Goal: Task Accomplishment & Management: Use online tool/utility

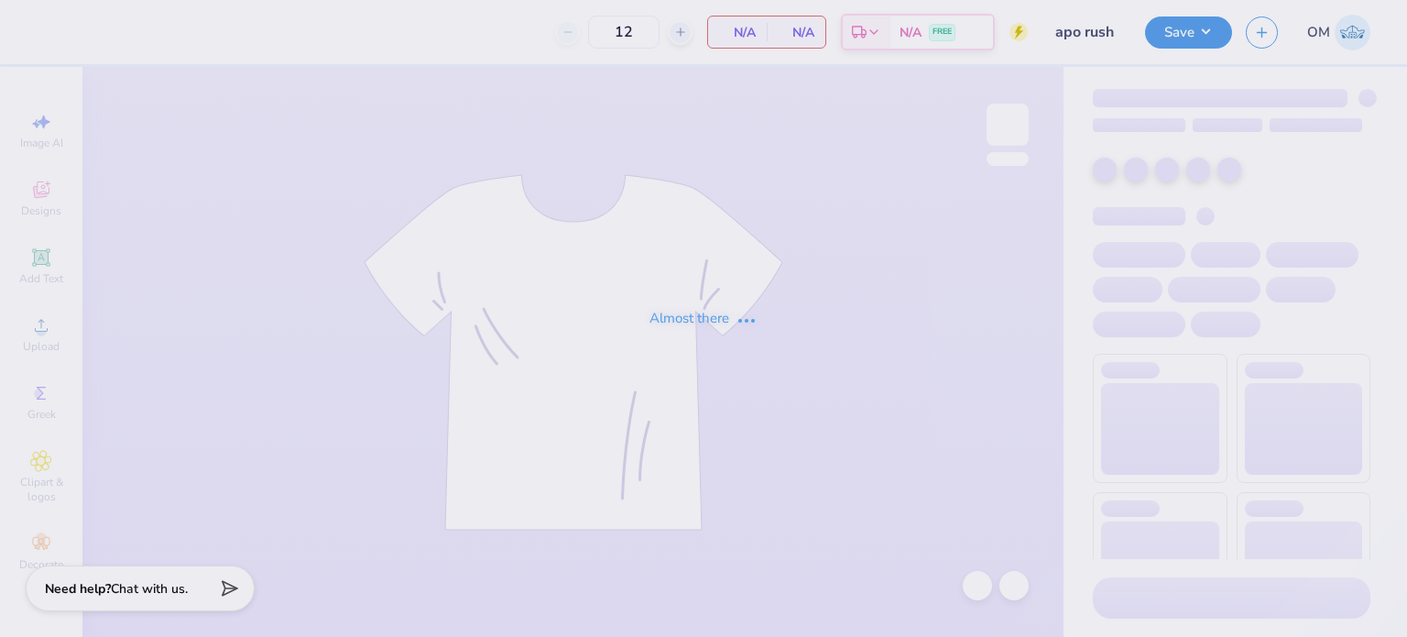
type input "50"
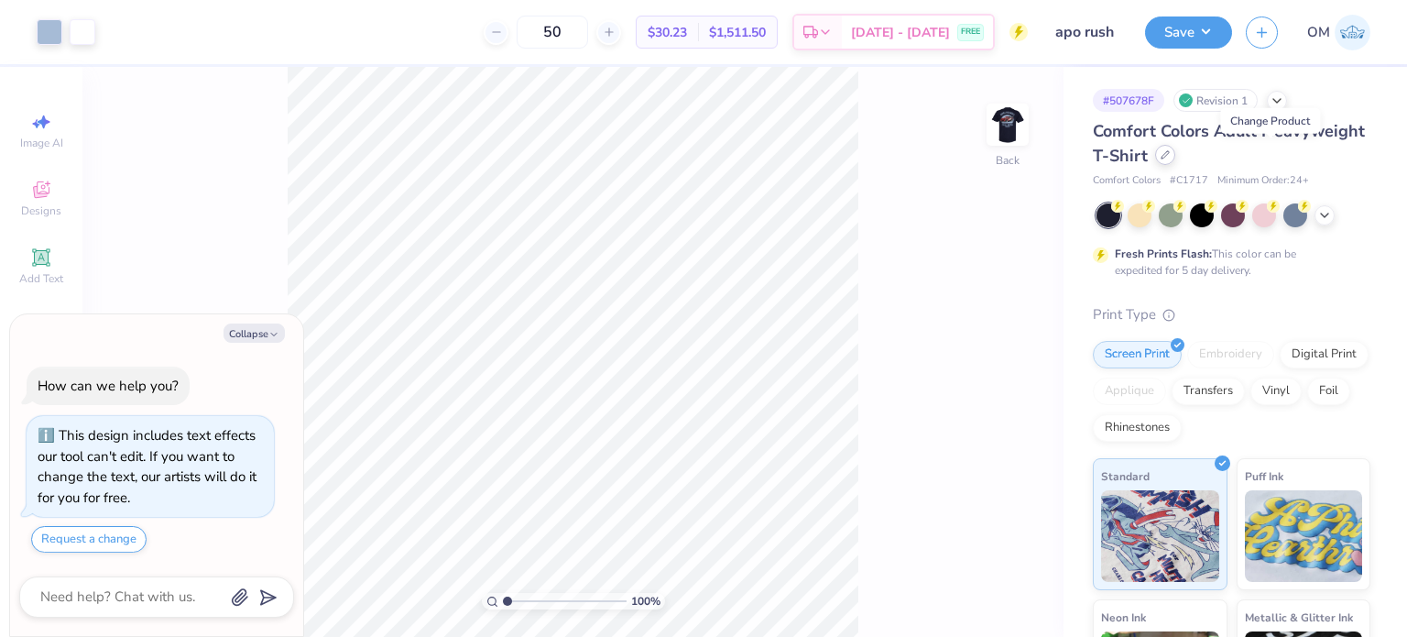
click at [1169, 156] on icon at bounding box center [1165, 154] width 7 height 7
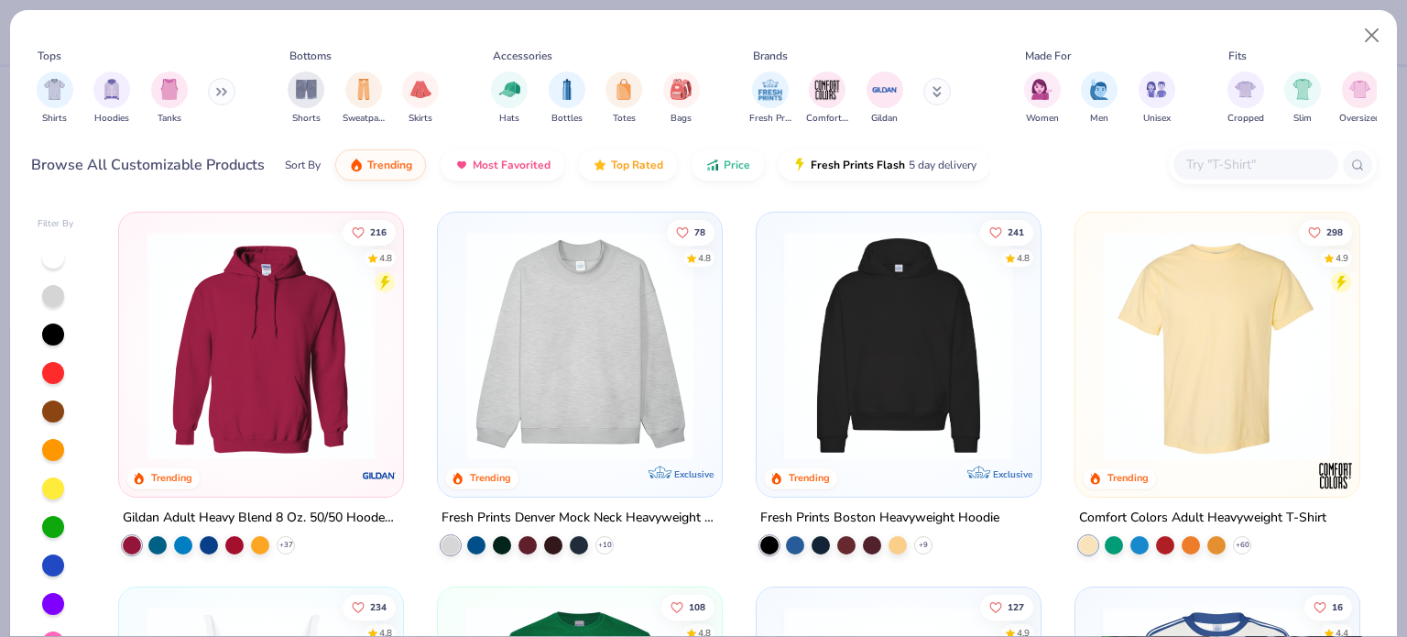
type textarea "x"
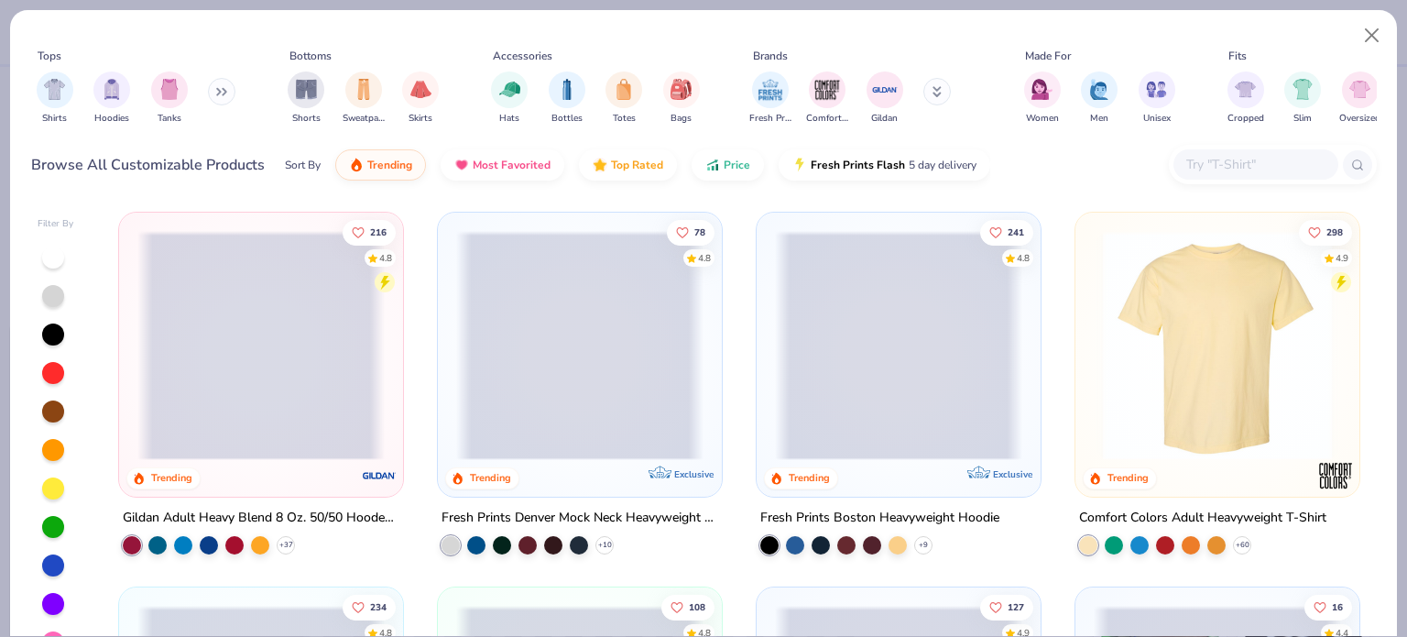
click at [1210, 166] on input "text" at bounding box center [1254, 164] width 141 height 21
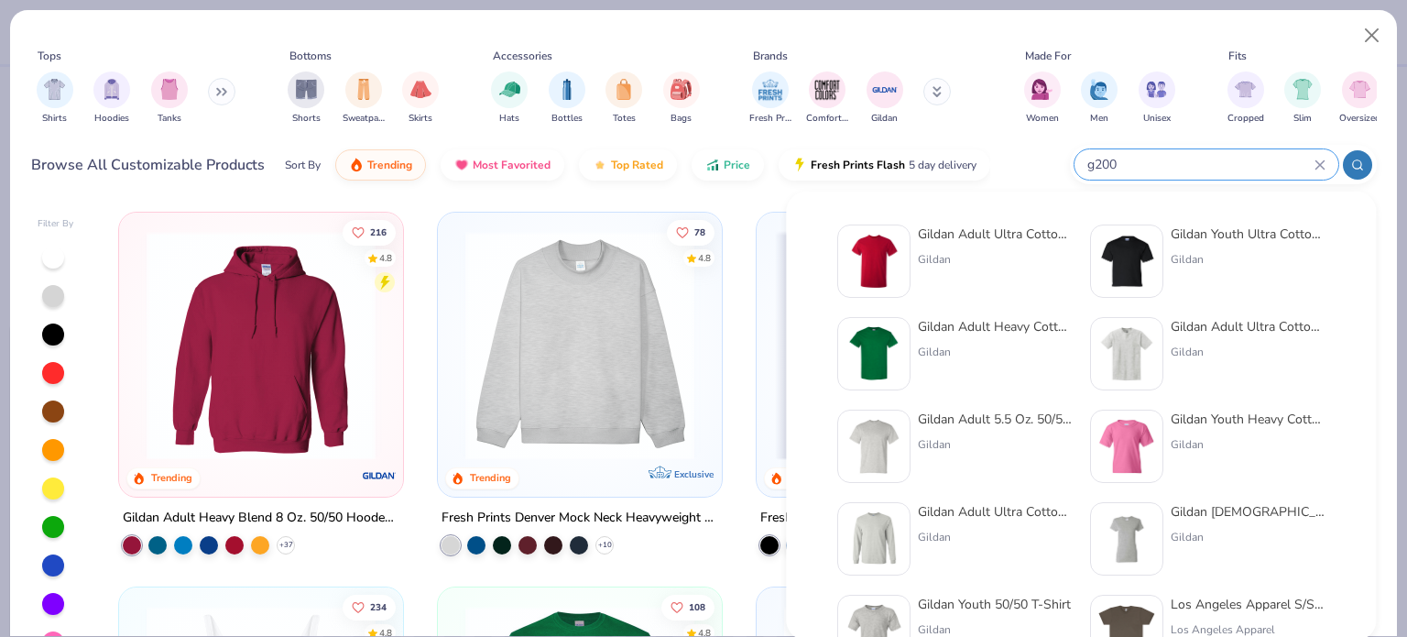
type input "g200"
click at [966, 240] on div "Gildan Adult Ultra Cotton 6 Oz. T-Shirt" at bounding box center [995, 233] width 154 height 19
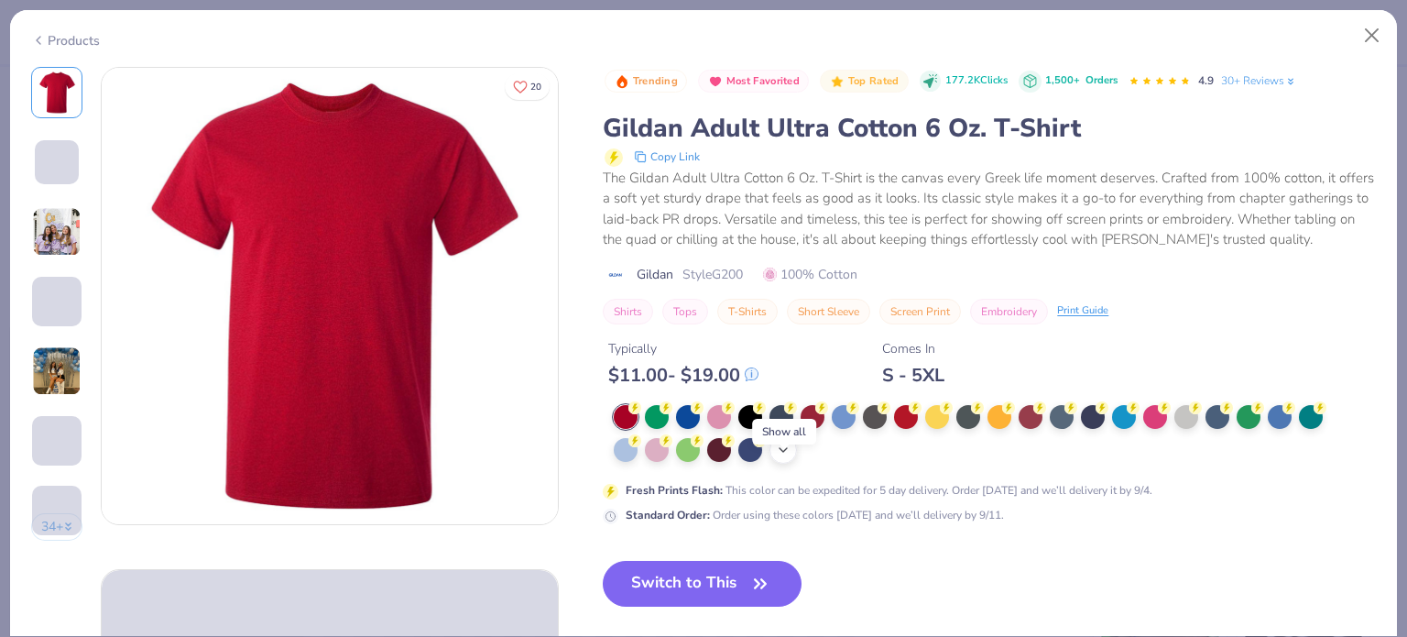
click at [780, 461] on div "+ 22" at bounding box center [782, 449] width 27 height 27
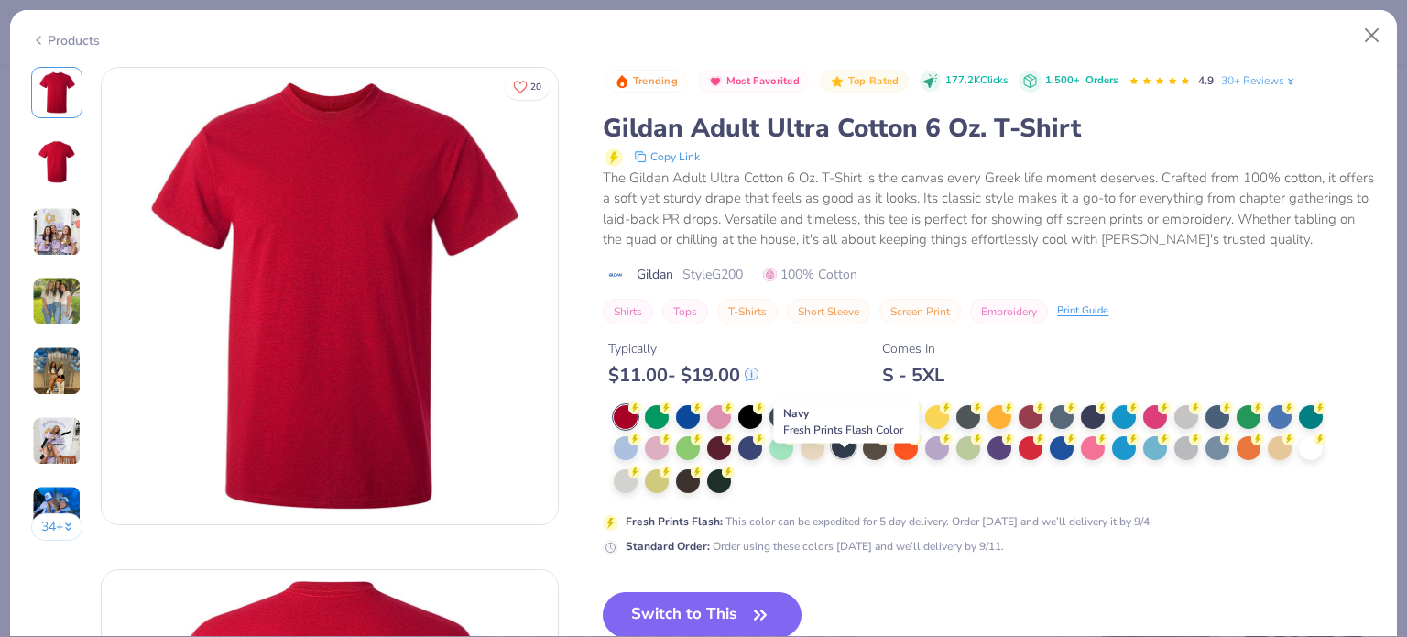
click at [850, 458] on div at bounding box center [844, 446] width 24 height 24
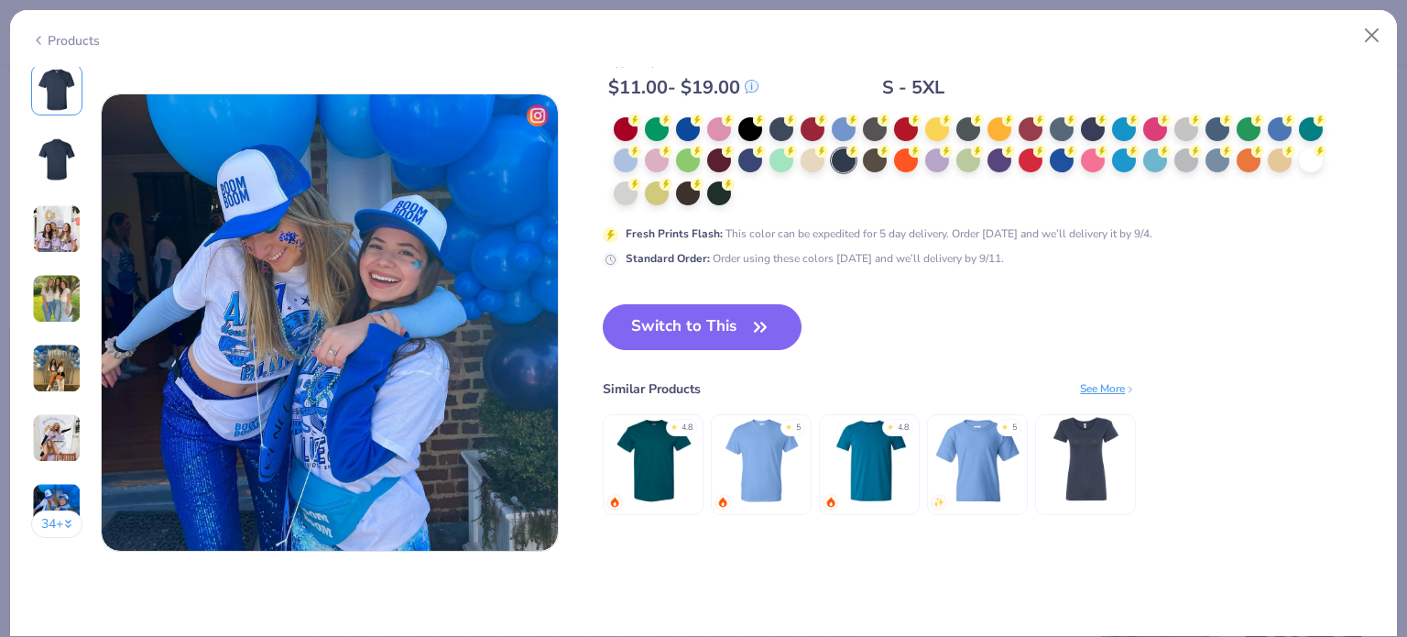
scroll to position [2985, 0]
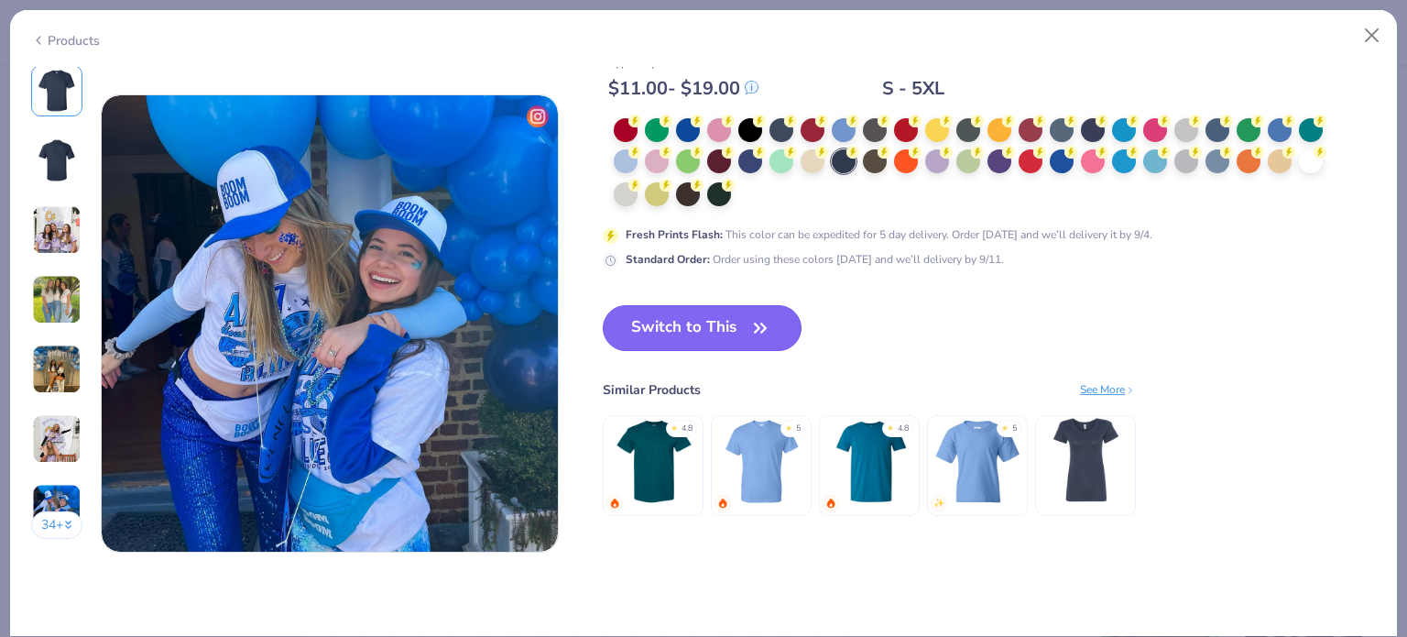
click at [685, 321] on button "Switch to This" at bounding box center [702, 328] width 199 height 46
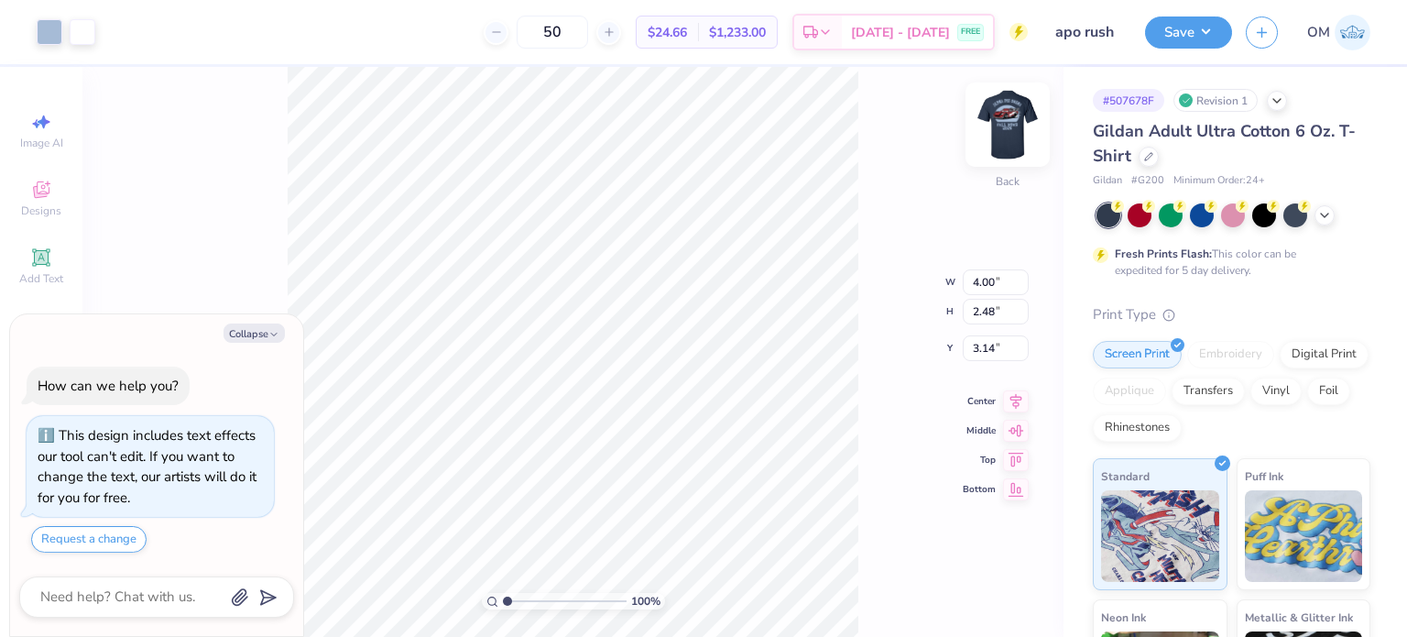
click at [996, 122] on img at bounding box center [1007, 124] width 73 height 73
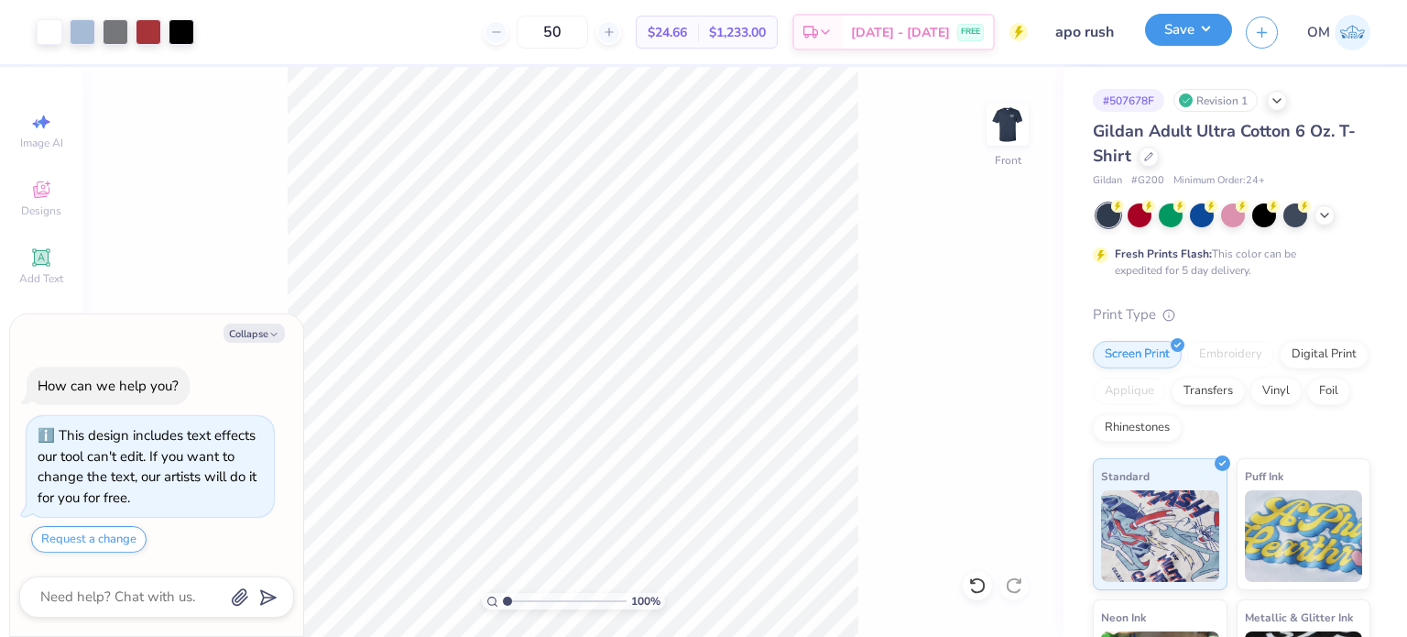
click at [1184, 30] on button "Save" at bounding box center [1188, 30] width 87 height 32
type textarea "x"
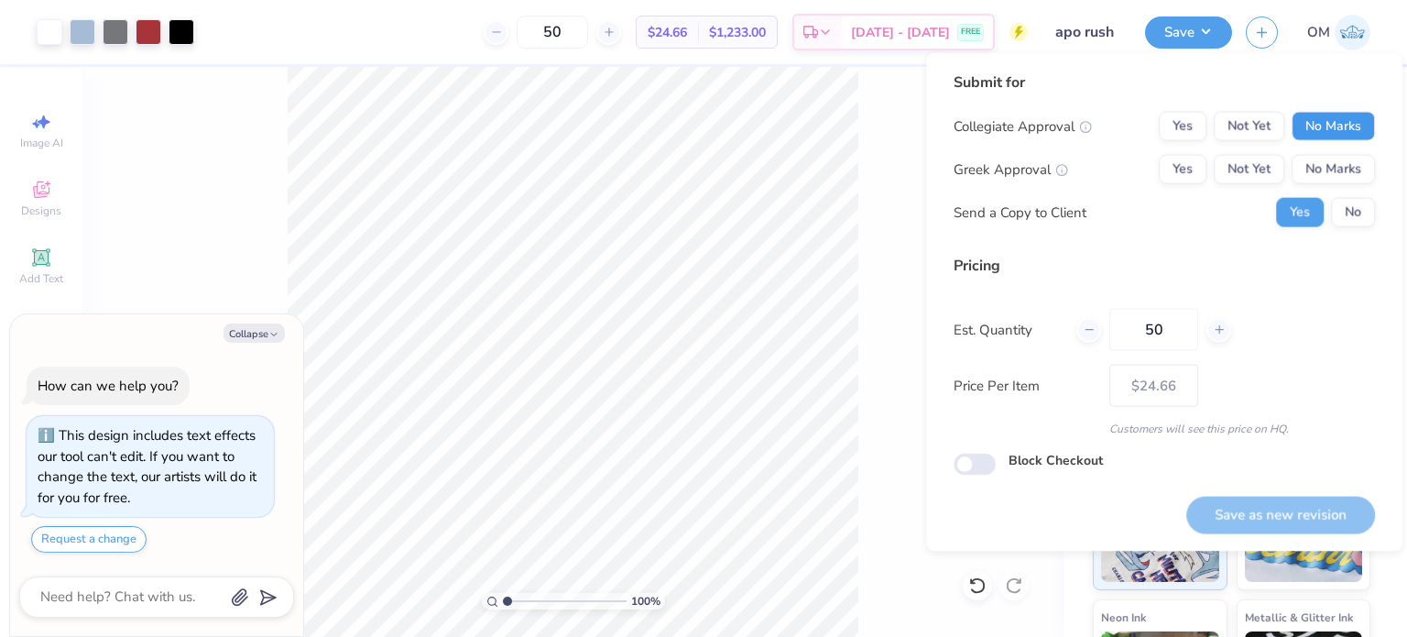
click at [1327, 131] on button "No Marks" at bounding box center [1333, 126] width 83 height 29
click at [1169, 167] on button "Yes" at bounding box center [1183, 169] width 48 height 29
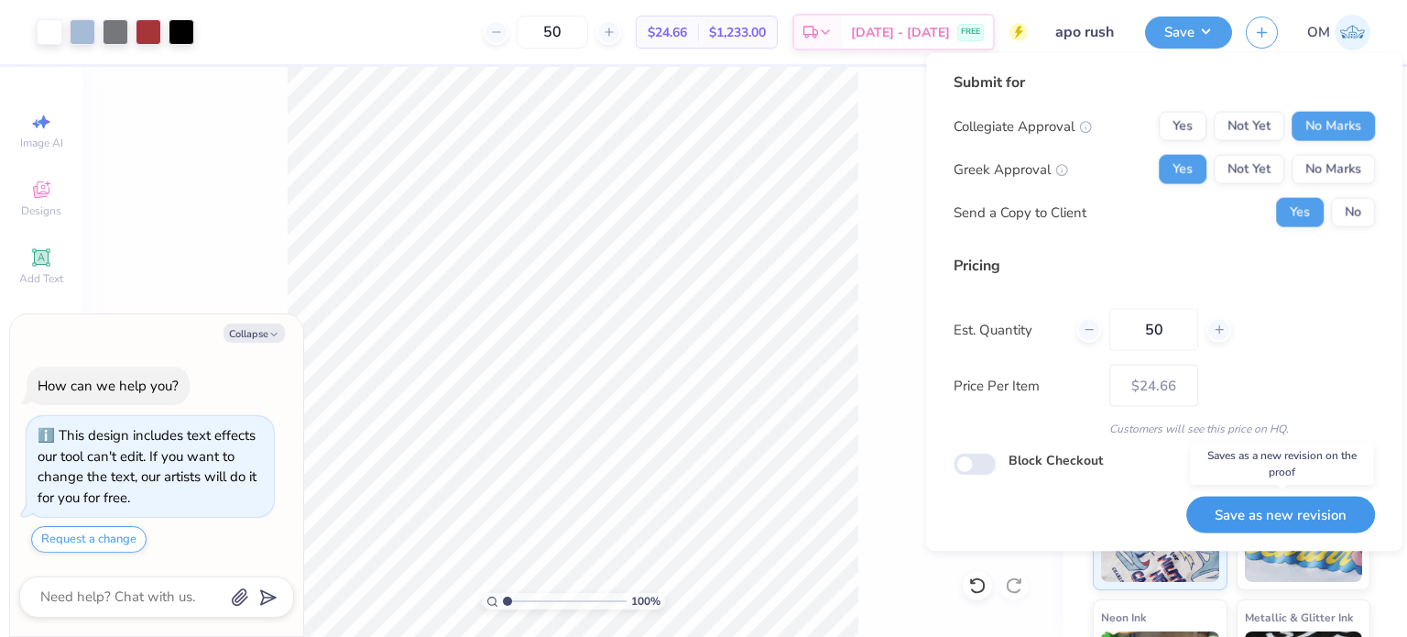
click at [1251, 501] on button "Save as new revision" at bounding box center [1280, 515] width 189 height 38
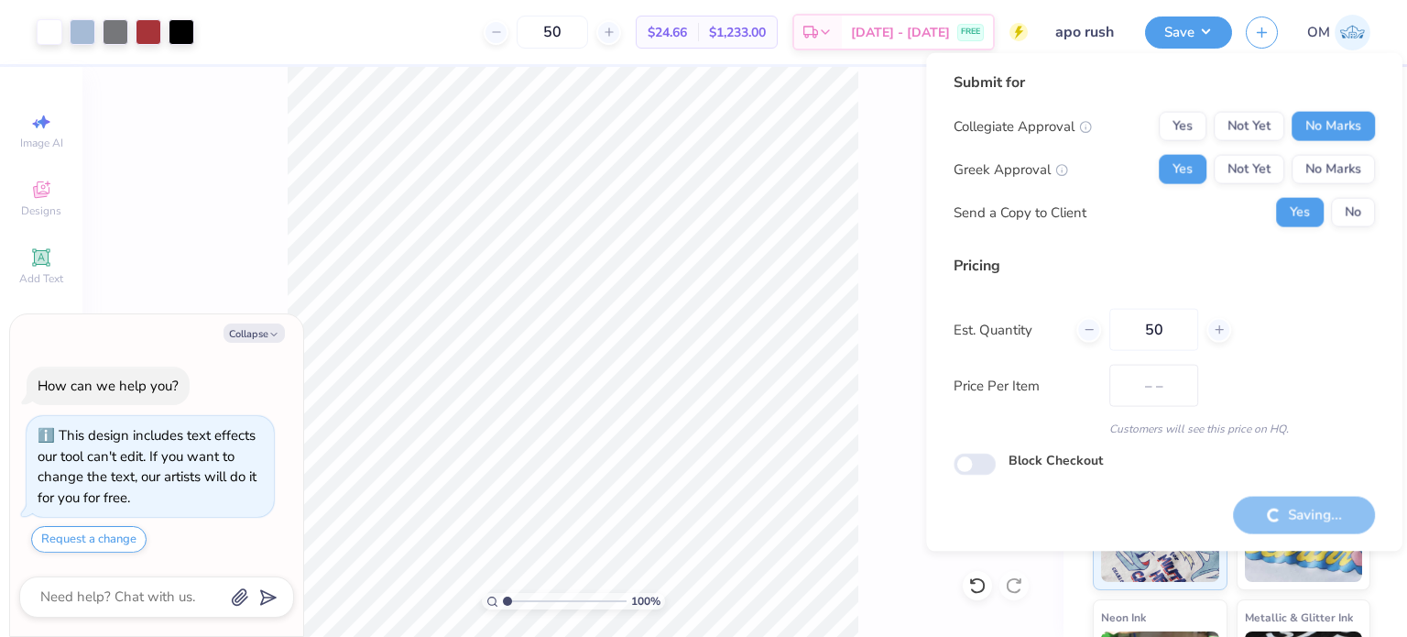
type input "$24.66"
type textarea "x"
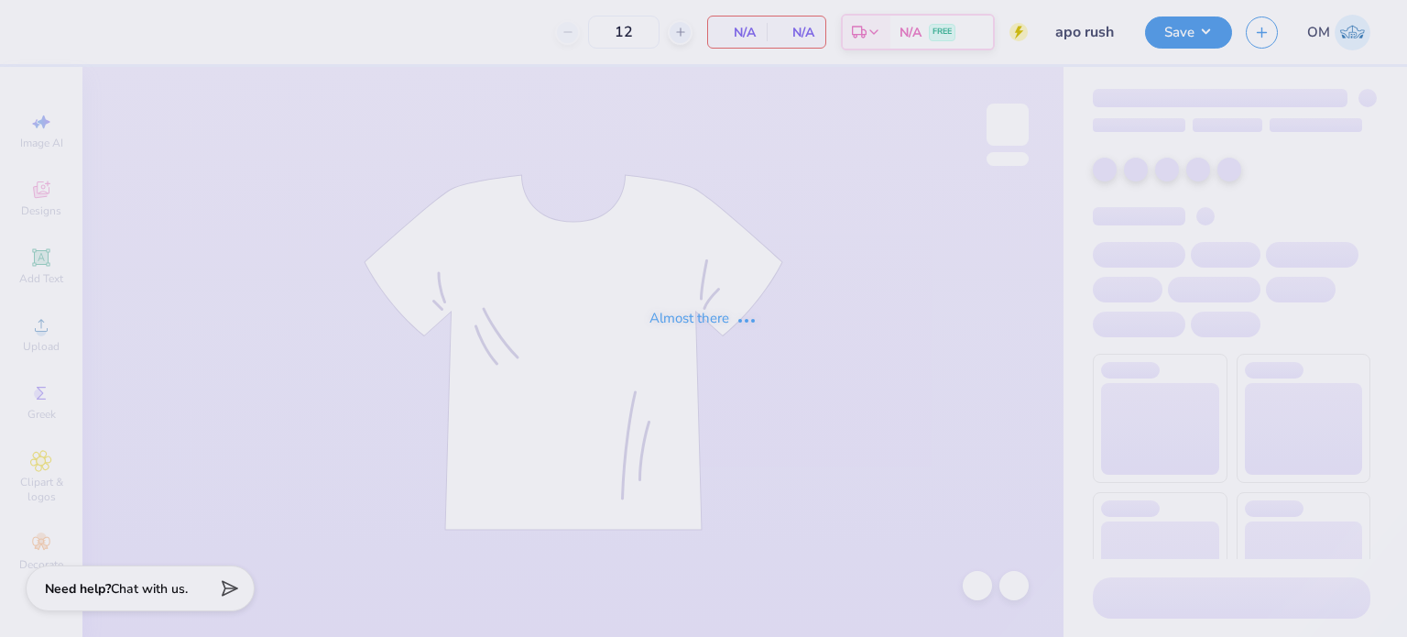
type input "50"
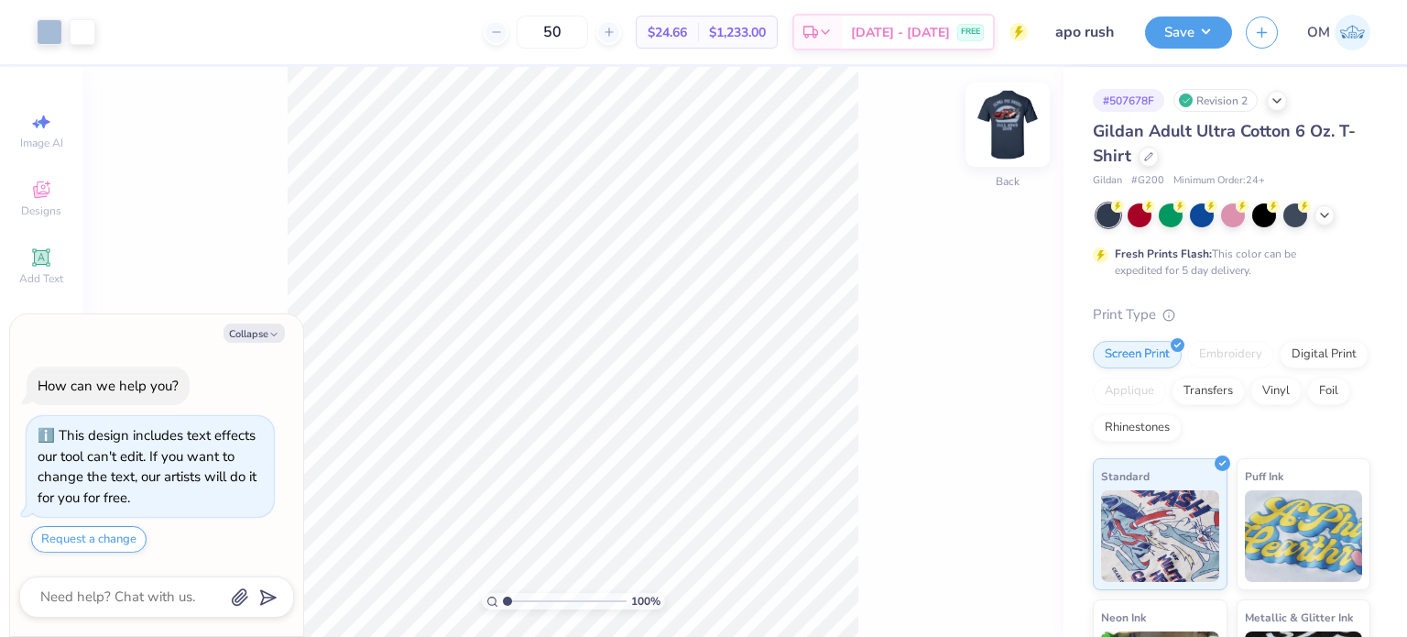
click at [999, 132] on img at bounding box center [1007, 124] width 73 height 73
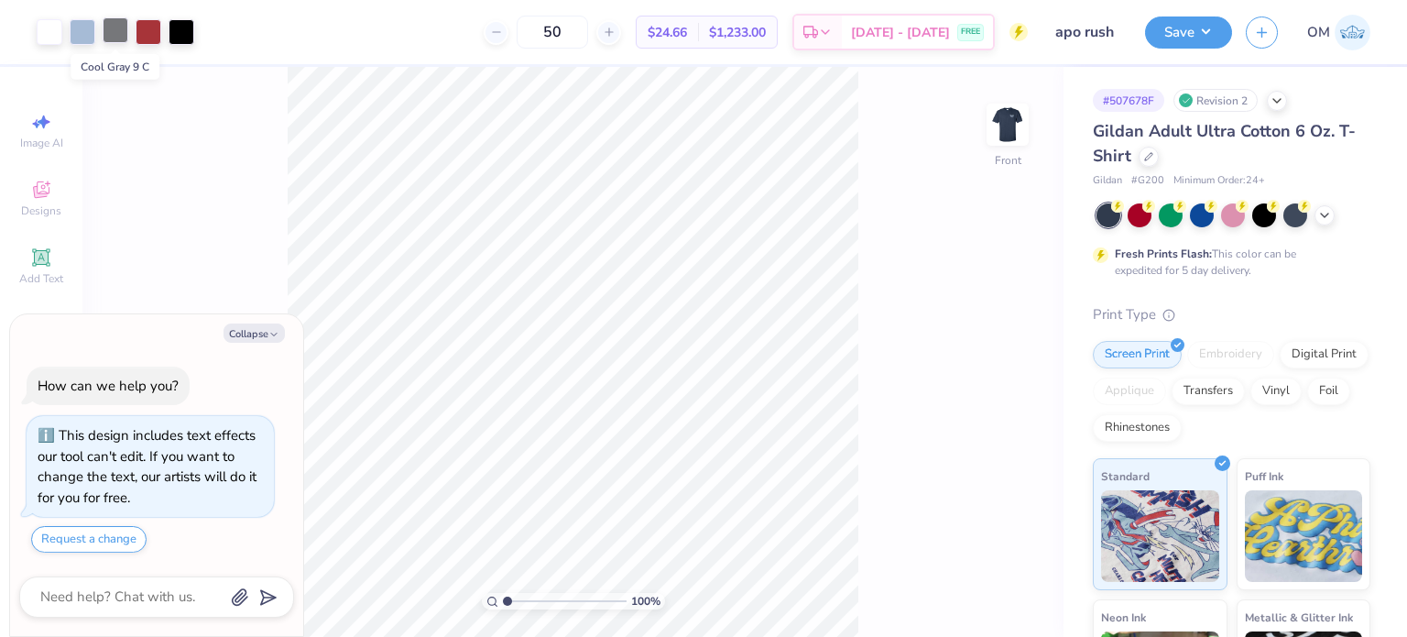
click at [112, 32] on div at bounding box center [116, 30] width 26 height 26
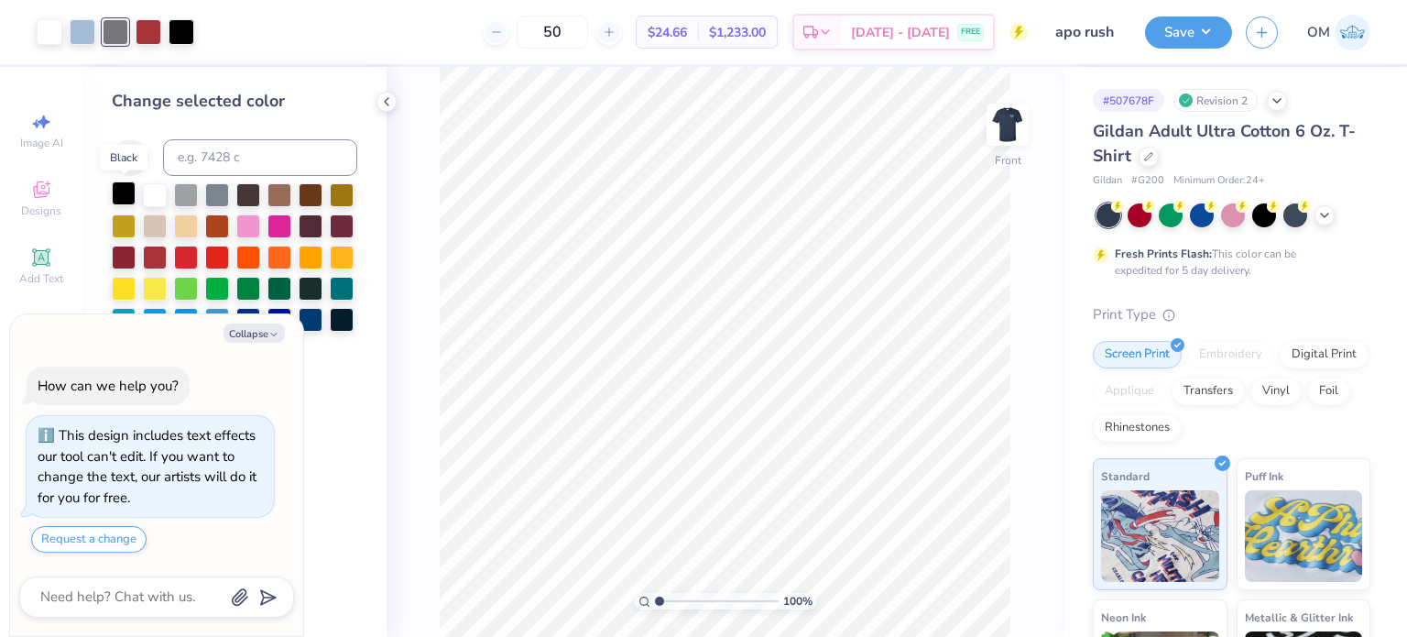
click at [117, 189] on div at bounding box center [124, 193] width 24 height 24
type textarea "x"
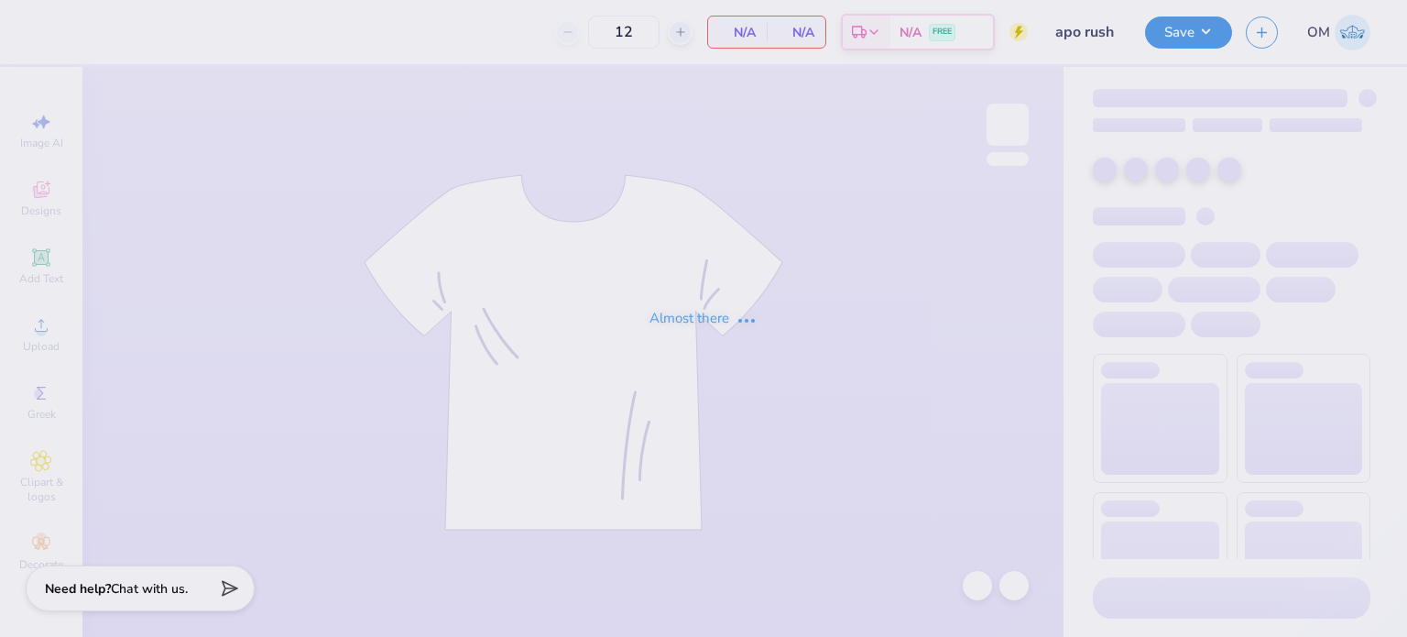
type input "apo rush"
type input "50"
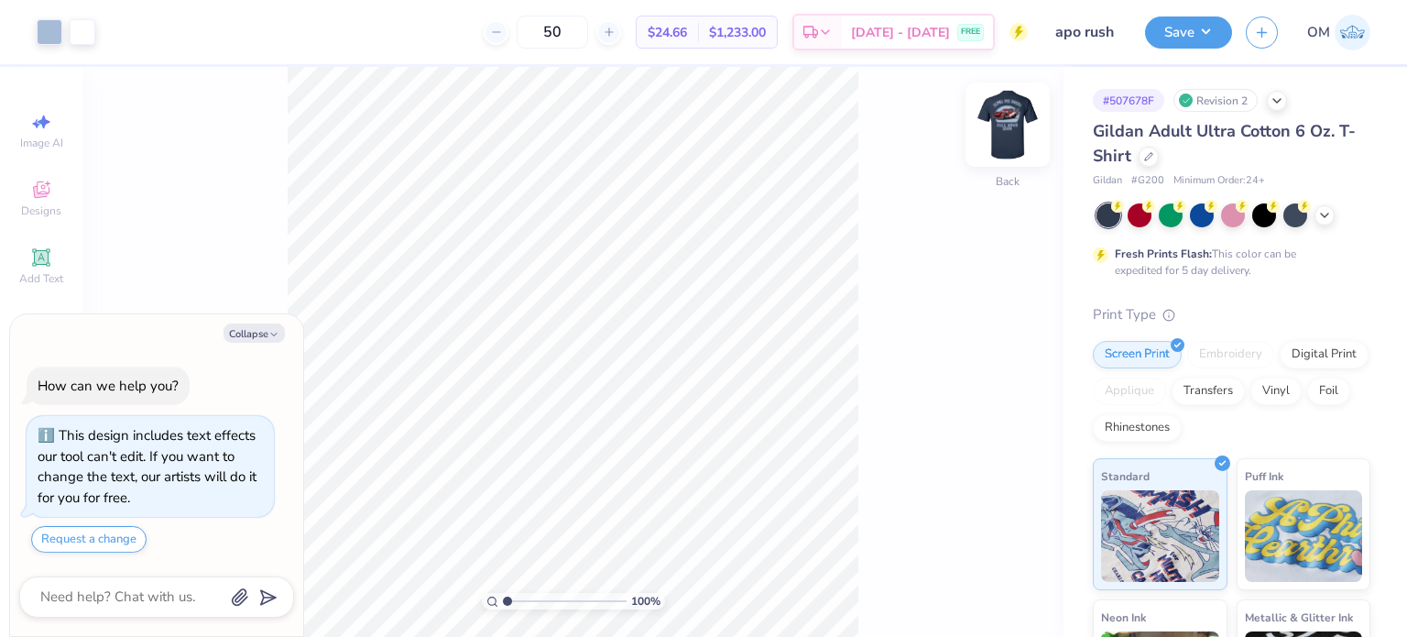
click at [1000, 116] on img at bounding box center [1007, 124] width 73 height 73
click at [180, 19] on div at bounding box center [182, 30] width 26 height 26
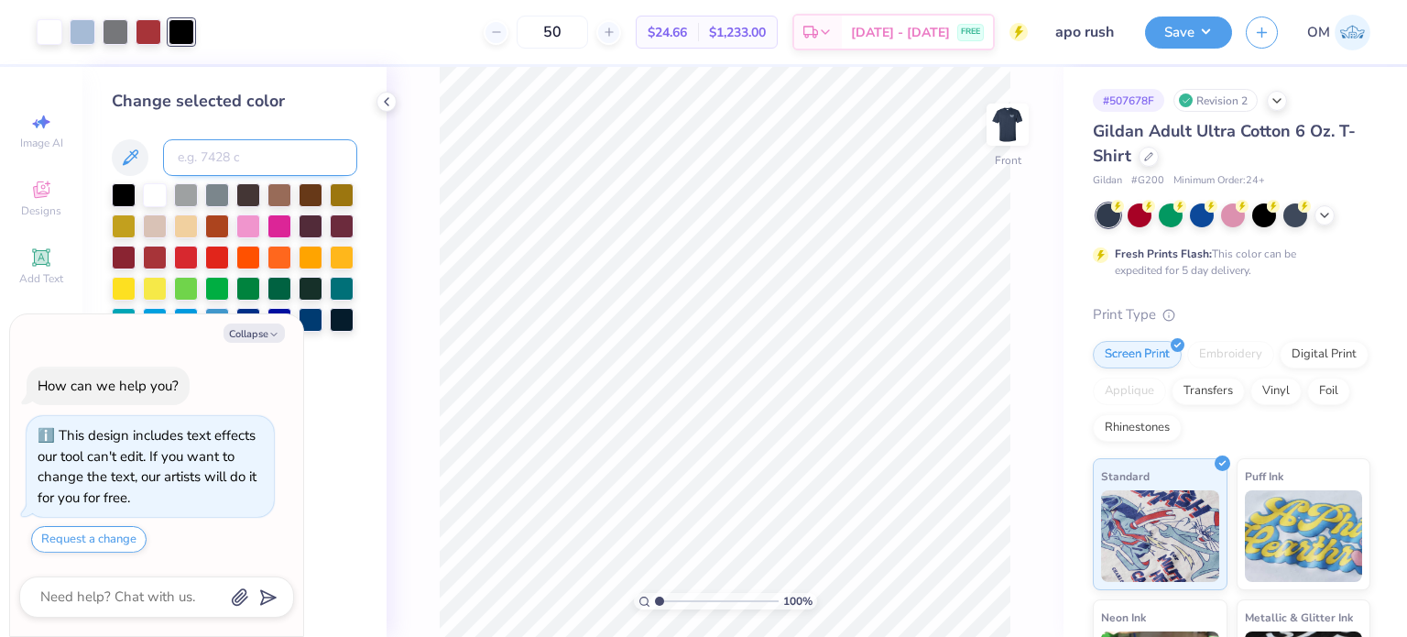
click at [217, 157] on input at bounding box center [260, 157] width 194 height 37
click at [267, 333] on button "Collapse" at bounding box center [254, 332] width 61 height 19
type textarea "x"
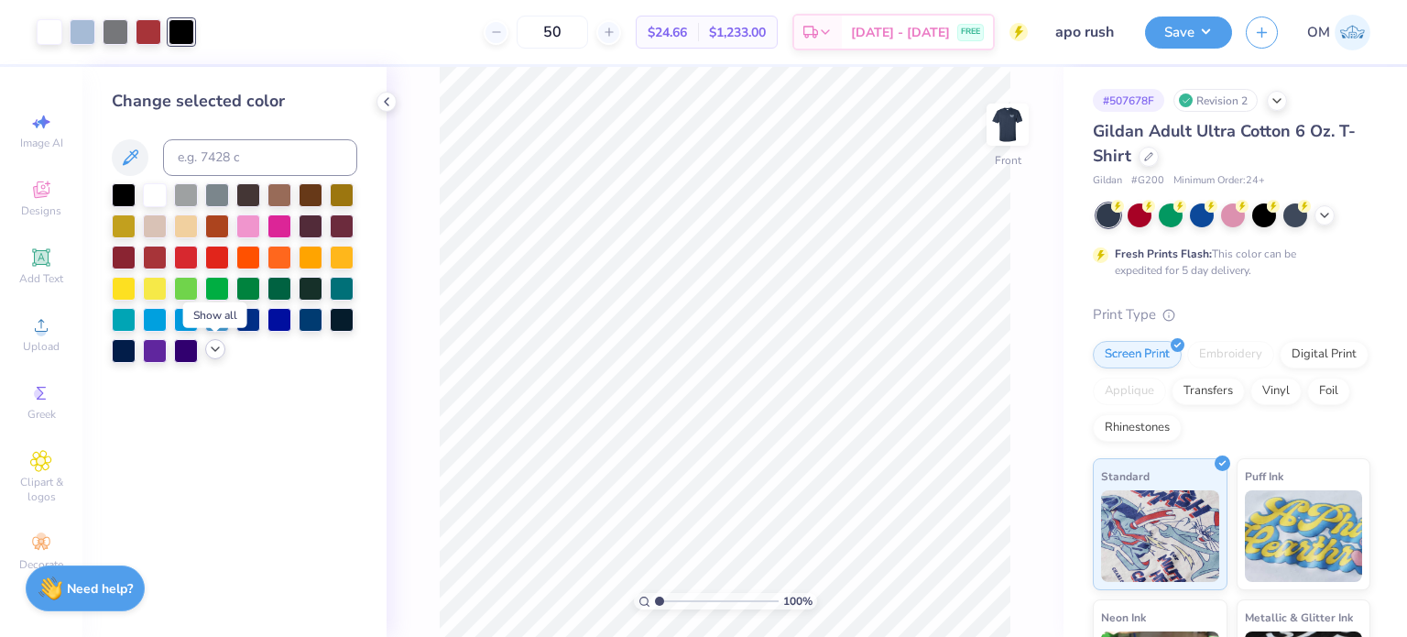
click at [221, 355] on icon at bounding box center [215, 349] width 15 height 15
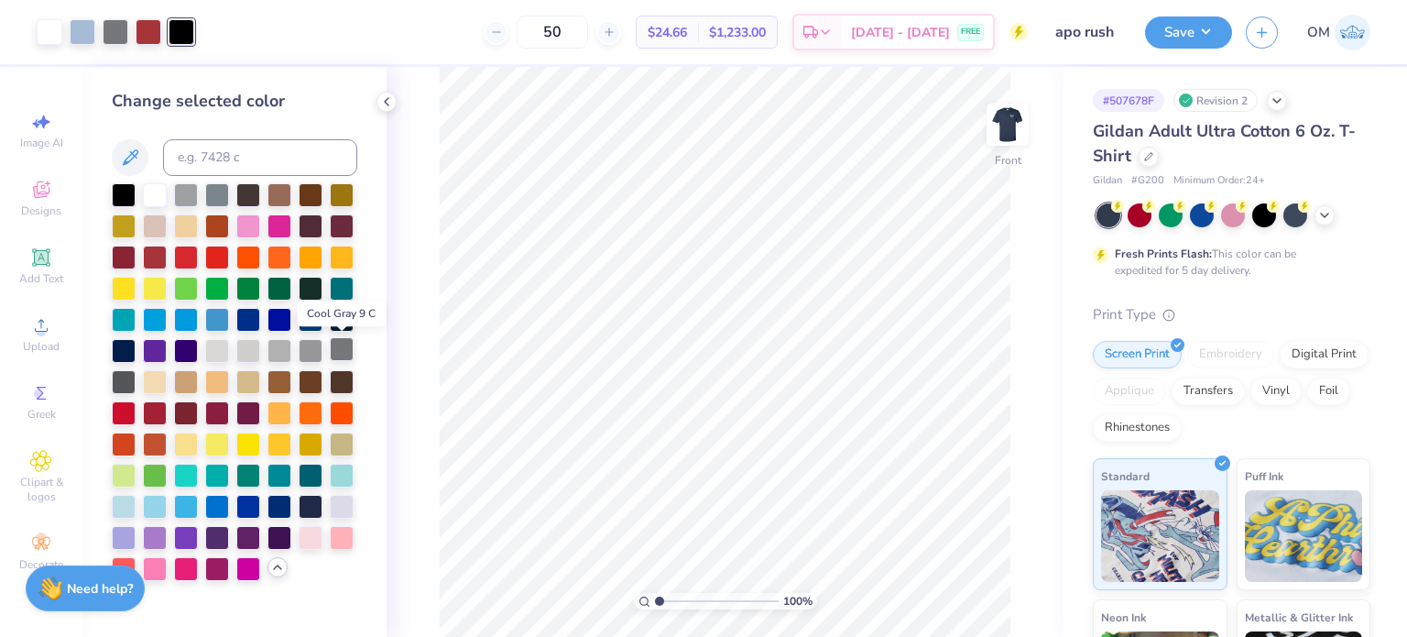
click at [344, 350] on div at bounding box center [342, 349] width 24 height 24
click at [123, 193] on div at bounding box center [124, 193] width 24 height 24
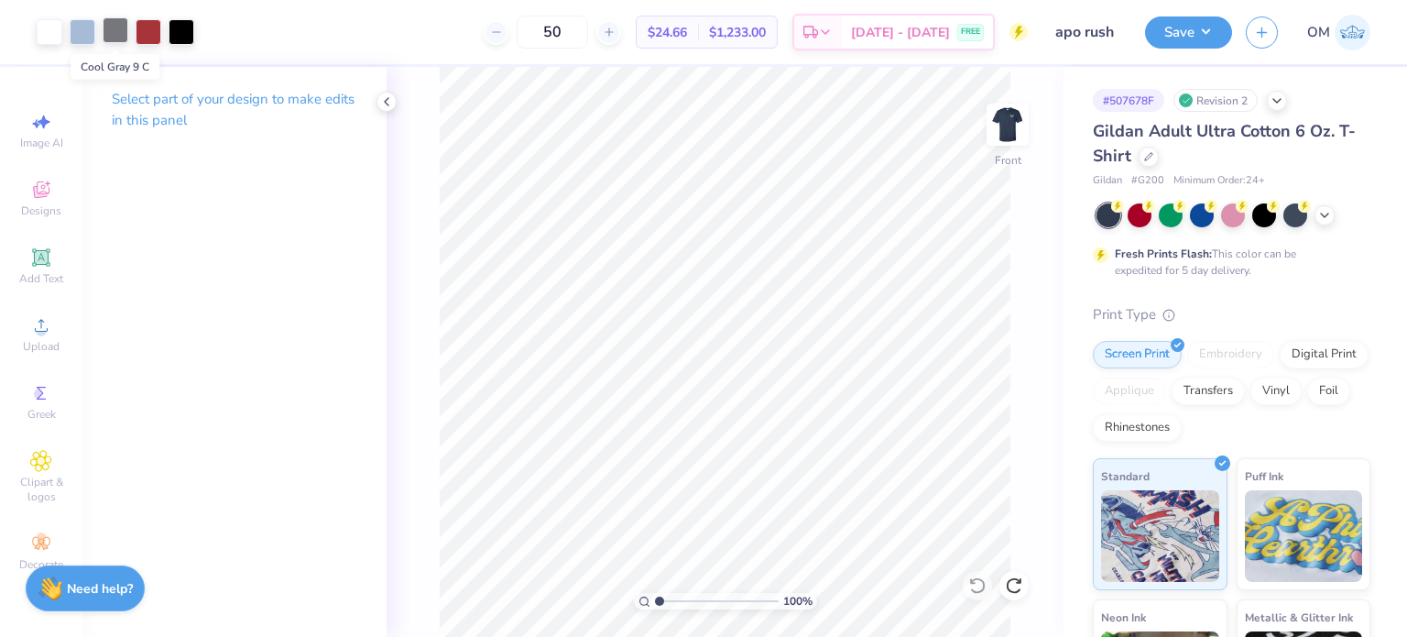
click at [115, 42] on div at bounding box center [116, 30] width 26 height 26
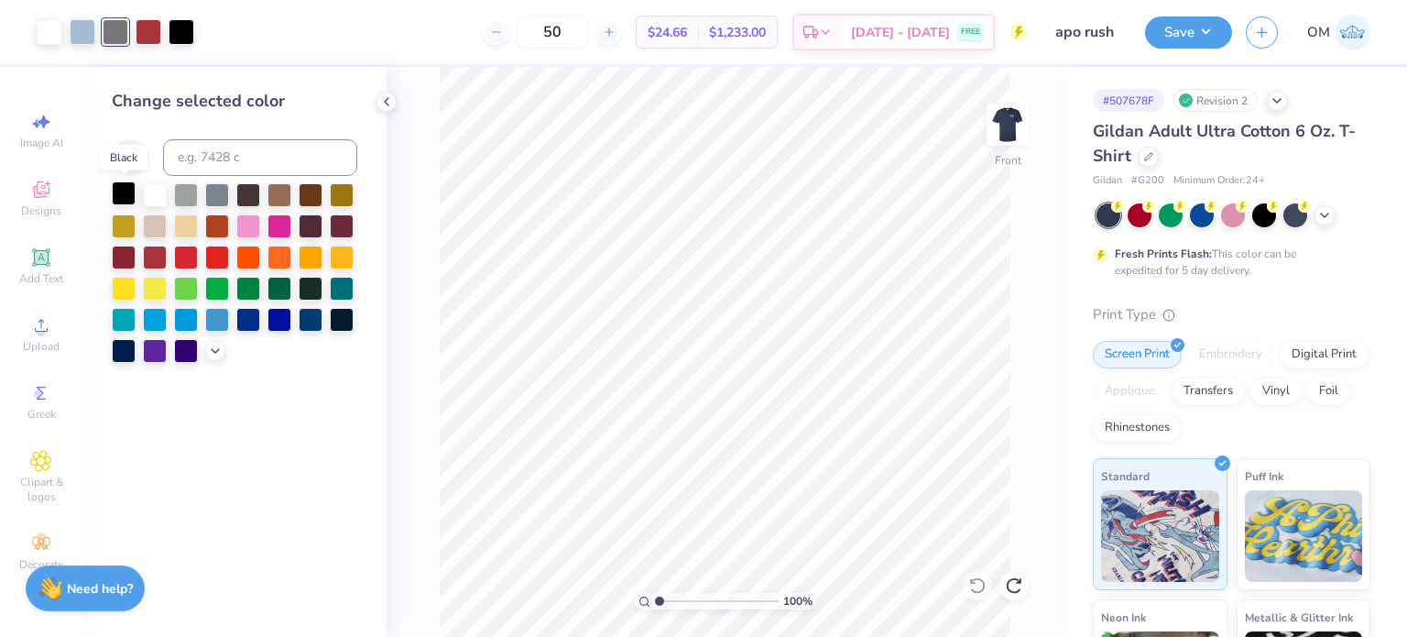
click at [112, 190] on div at bounding box center [124, 193] width 24 height 24
click at [391, 96] on icon at bounding box center [386, 101] width 15 height 15
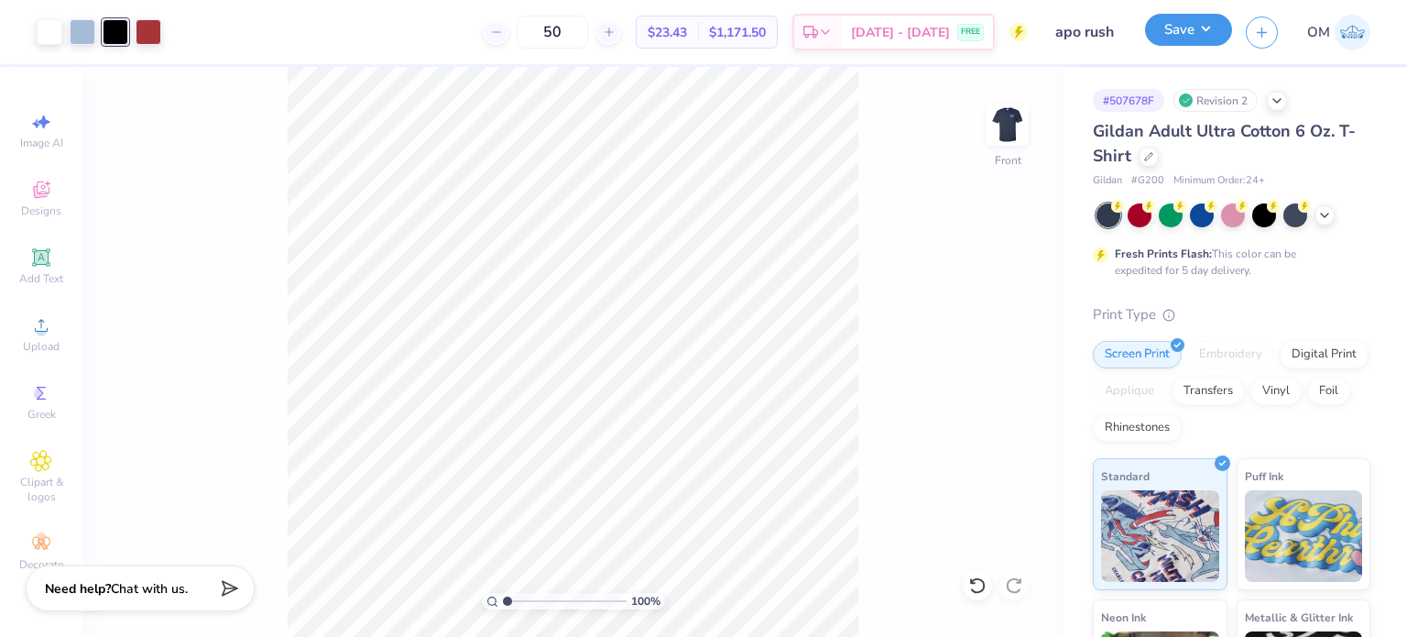
click at [1165, 27] on button "Save" at bounding box center [1188, 30] width 87 height 32
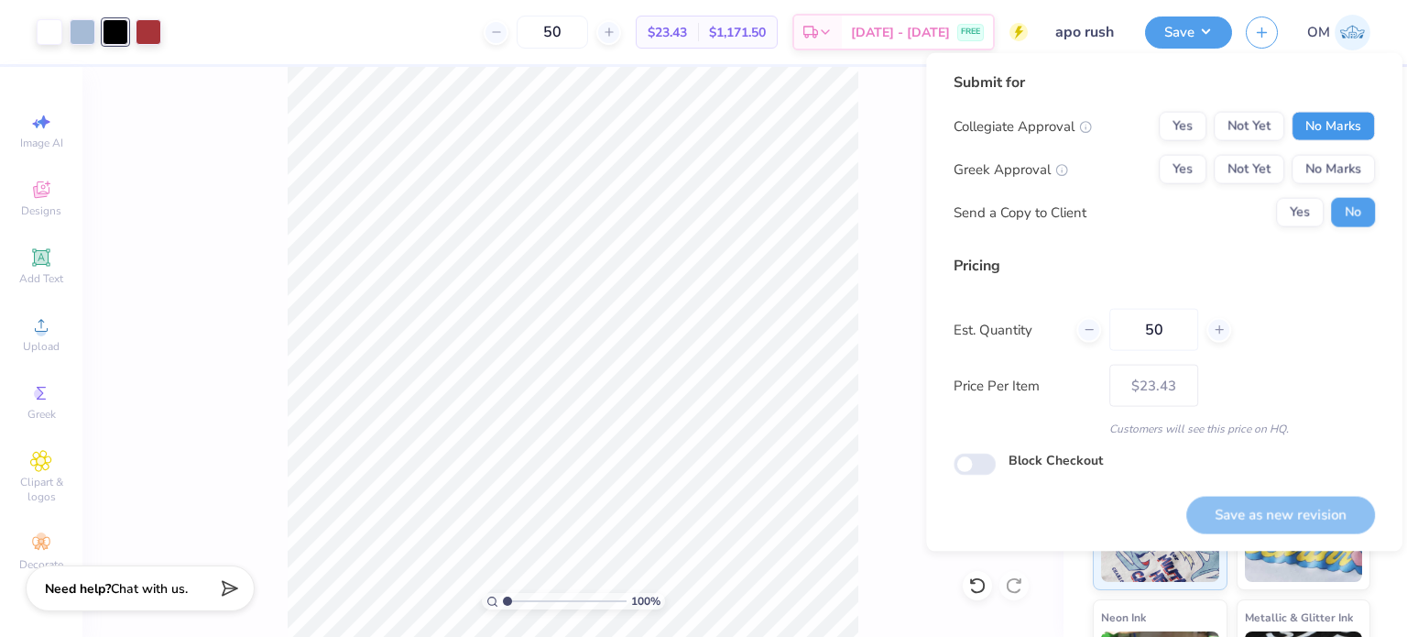
click at [1334, 136] on button "No Marks" at bounding box center [1333, 126] width 83 height 29
click at [1171, 172] on button "Yes" at bounding box center [1183, 169] width 48 height 29
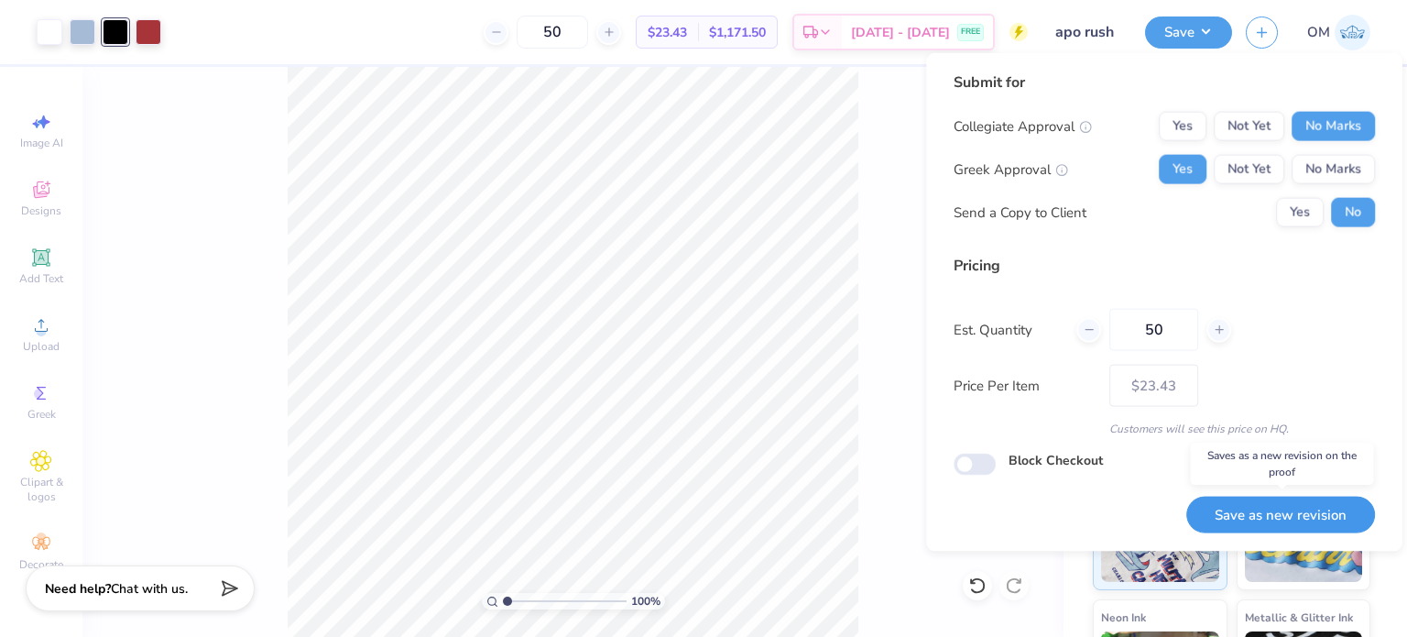
click at [1265, 505] on button "Save as new revision" at bounding box center [1280, 515] width 189 height 38
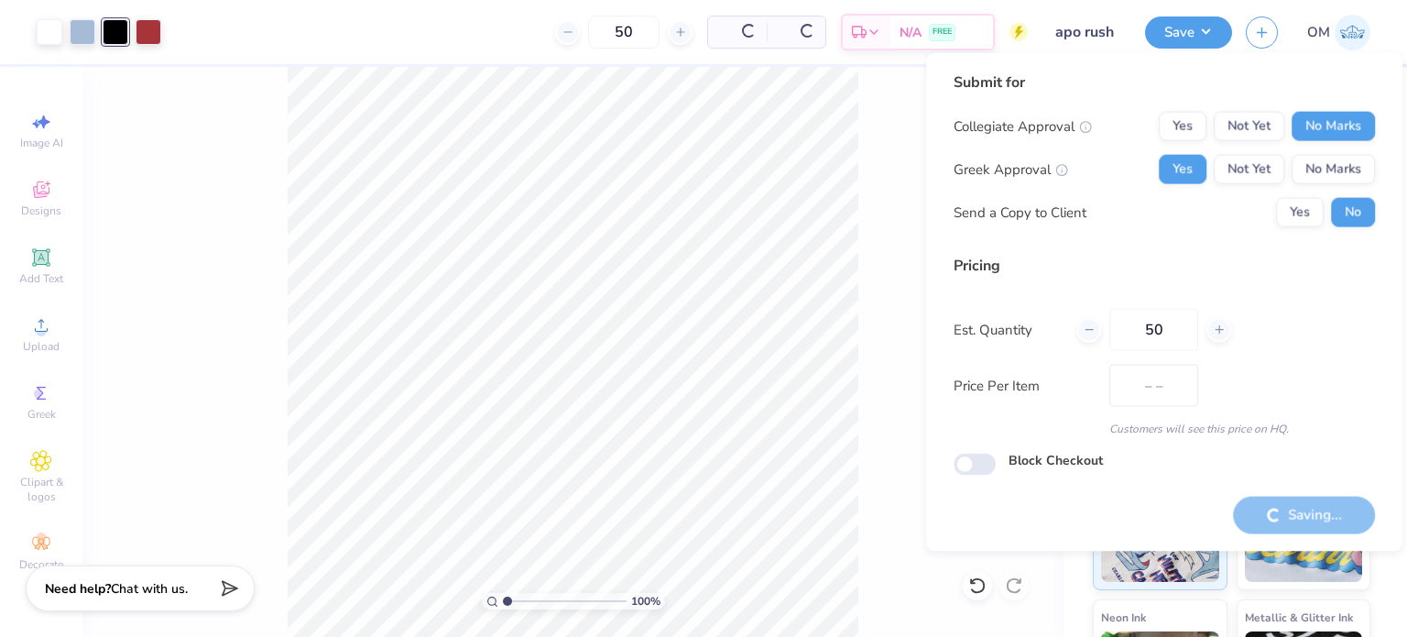
type input "$23.43"
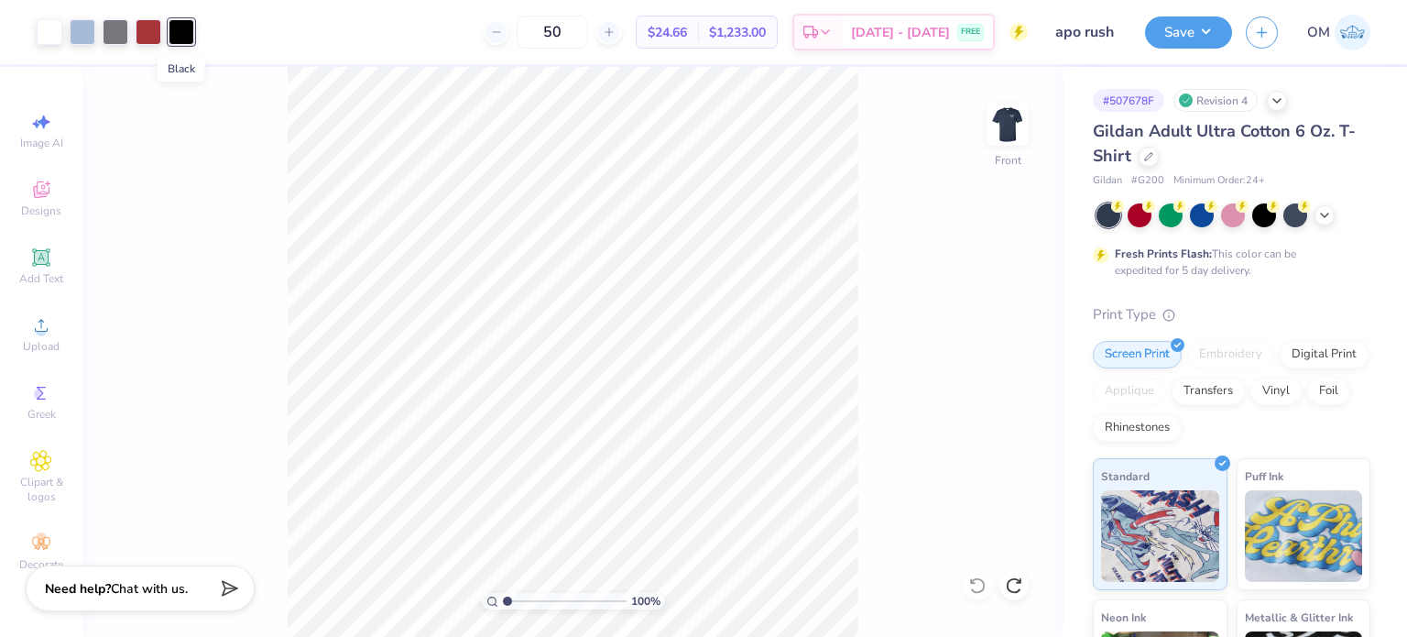
click at [180, 35] on div at bounding box center [182, 32] width 26 height 26
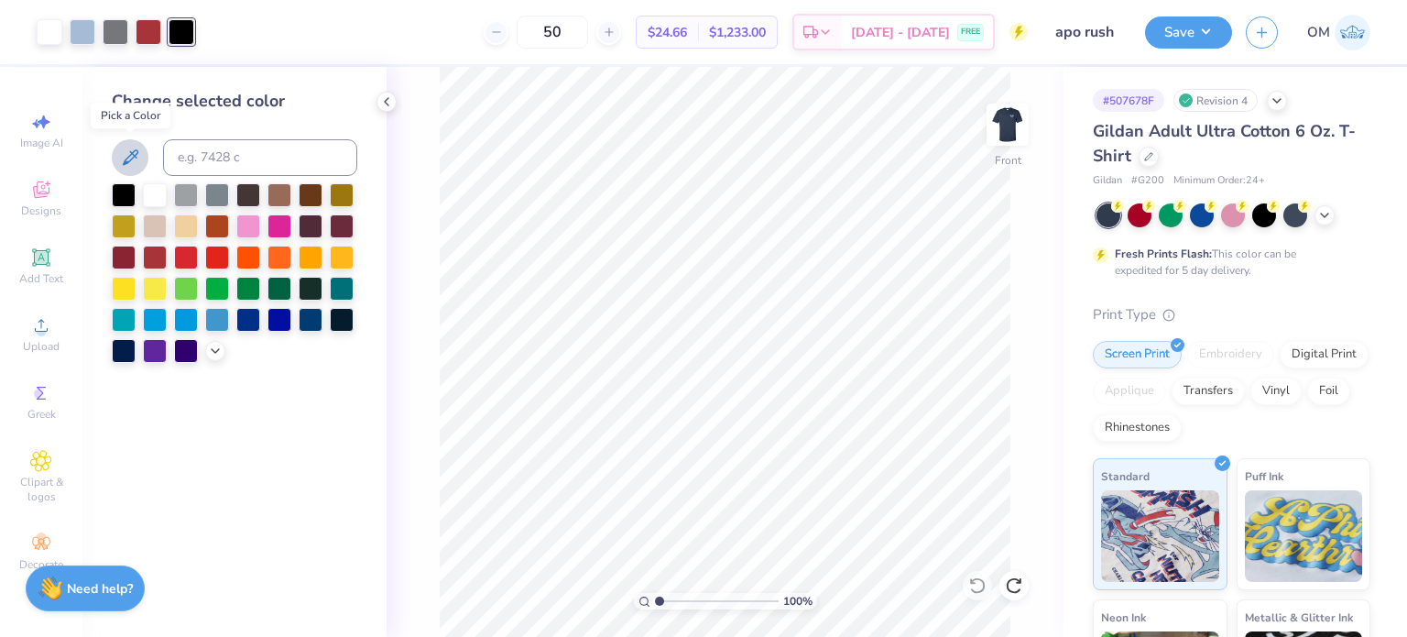
click at [140, 162] on icon at bounding box center [130, 158] width 22 height 22
click at [138, 159] on icon at bounding box center [130, 158] width 22 height 22
drag, startPoint x: 187, startPoint y: 28, endPoint x: 166, endPoint y: 48, distance: 28.5
click at [166, 48] on div "Art colors" at bounding box center [97, 32] width 194 height 64
click at [218, 352] on icon at bounding box center [215, 349] width 15 height 15
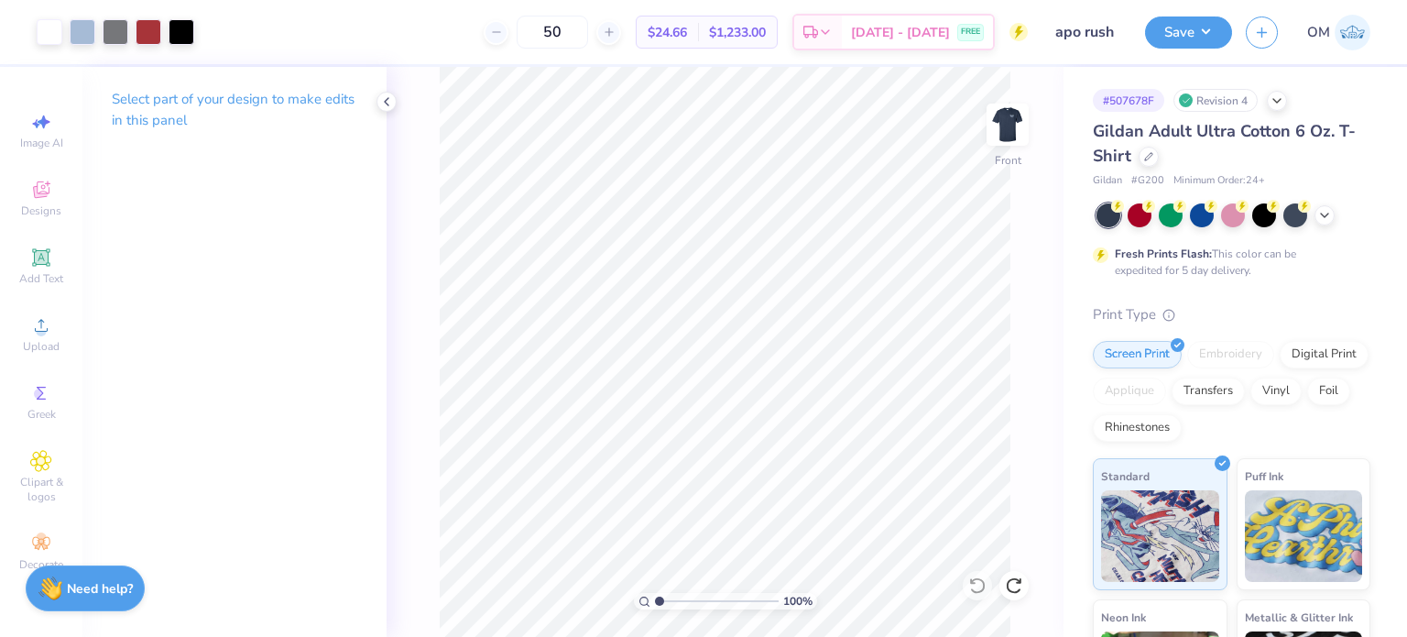
click at [191, 47] on div "Art colors" at bounding box center [97, 32] width 194 height 64
click at [178, 33] on div at bounding box center [182, 30] width 26 height 26
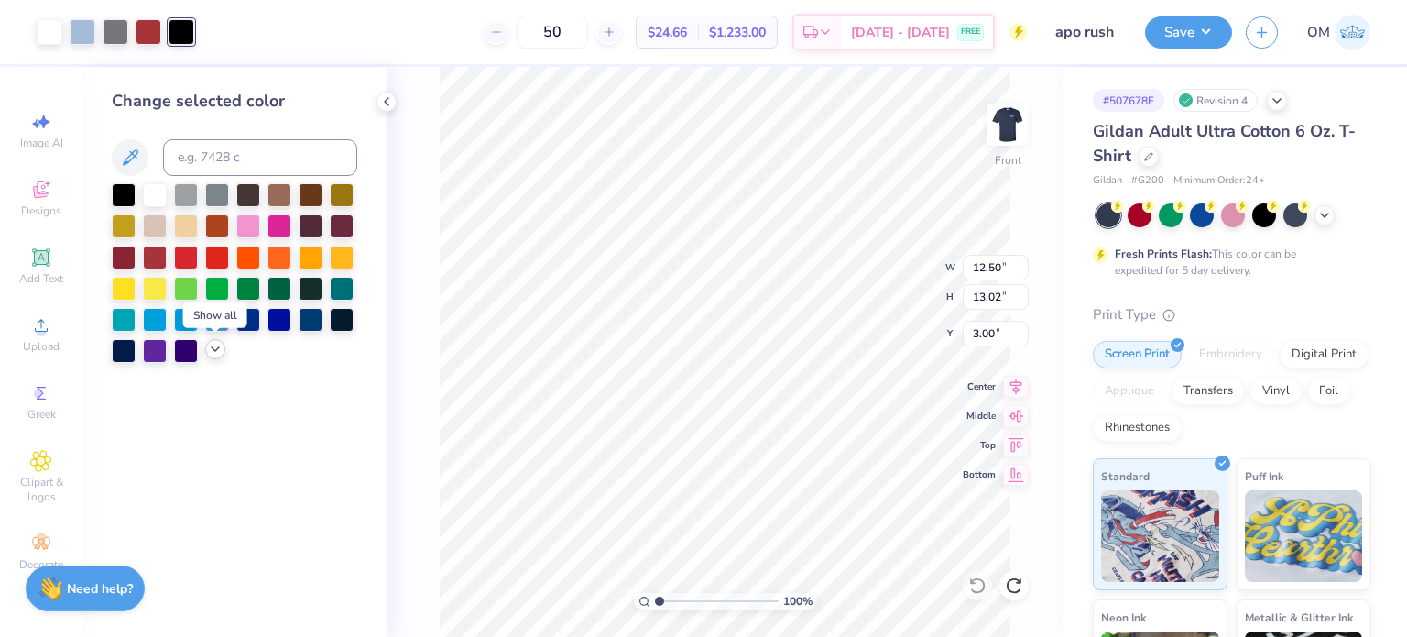
click at [217, 351] on icon at bounding box center [215, 349] width 15 height 15
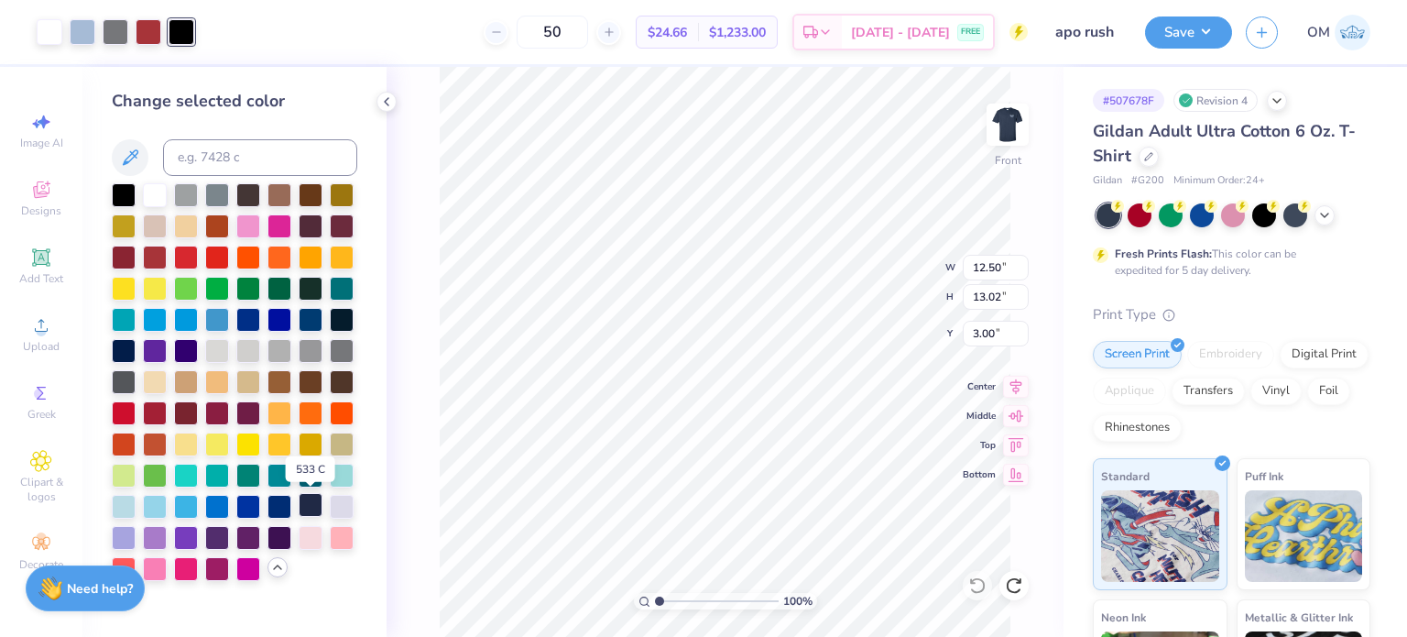
click at [310, 505] on div at bounding box center [311, 505] width 24 height 24
